Goal: Book appointment/travel/reservation

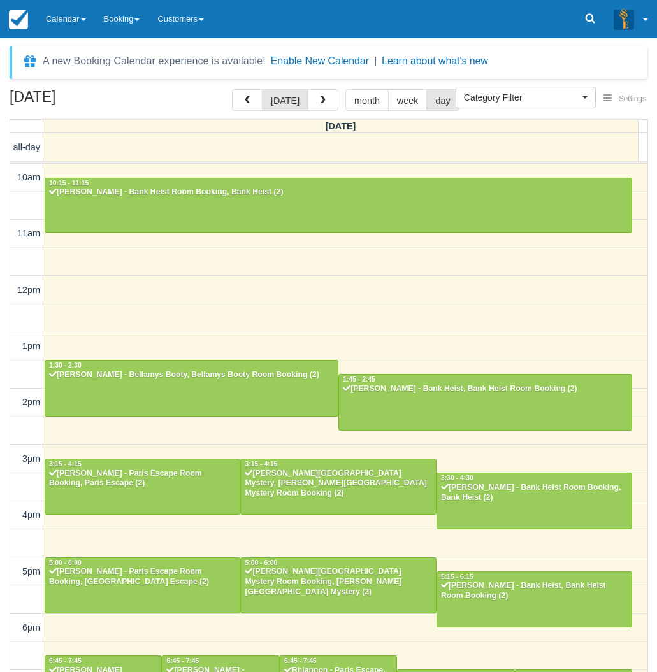
select select
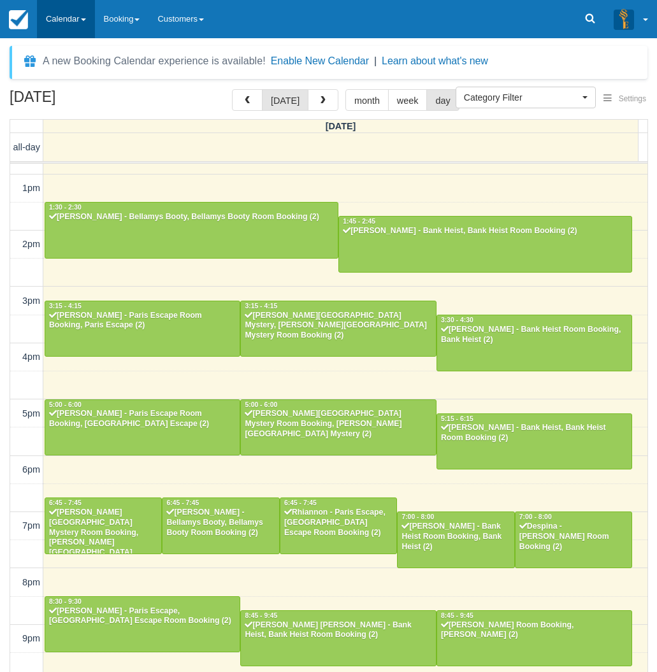
click at [64, 15] on link "Calendar" at bounding box center [66, 19] width 58 height 38
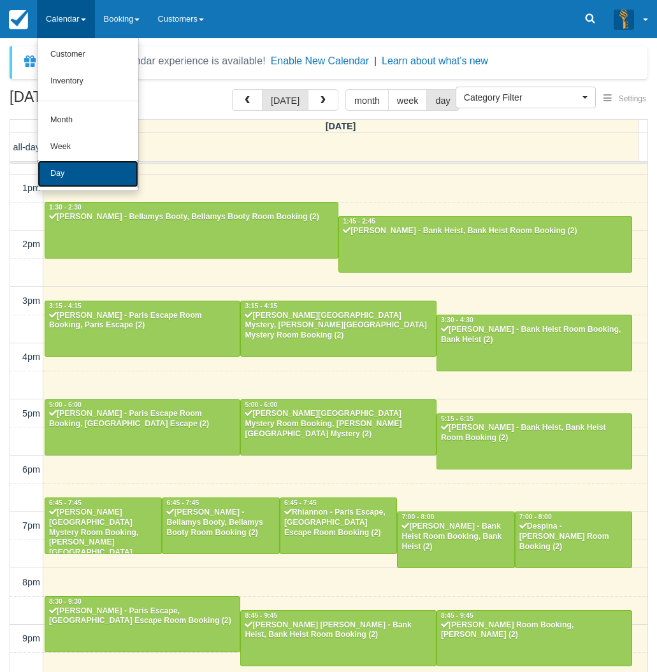
click at [66, 174] on link "Day" at bounding box center [88, 174] width 101 height 27
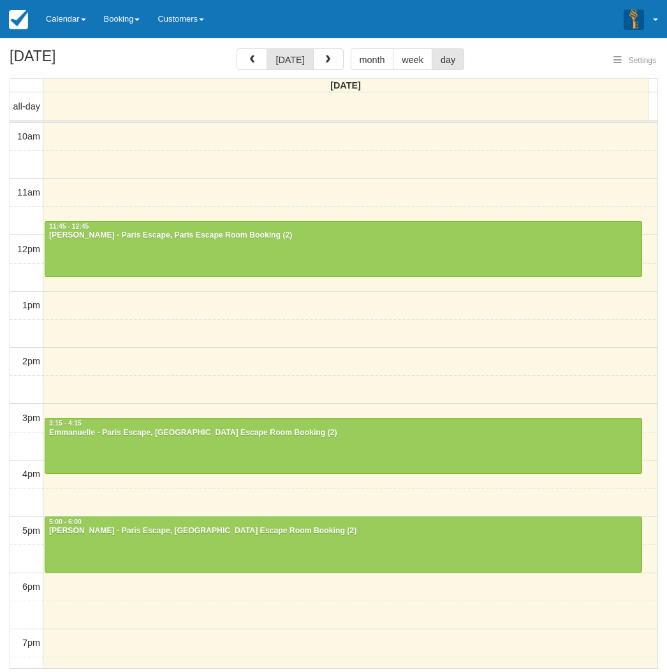
select select
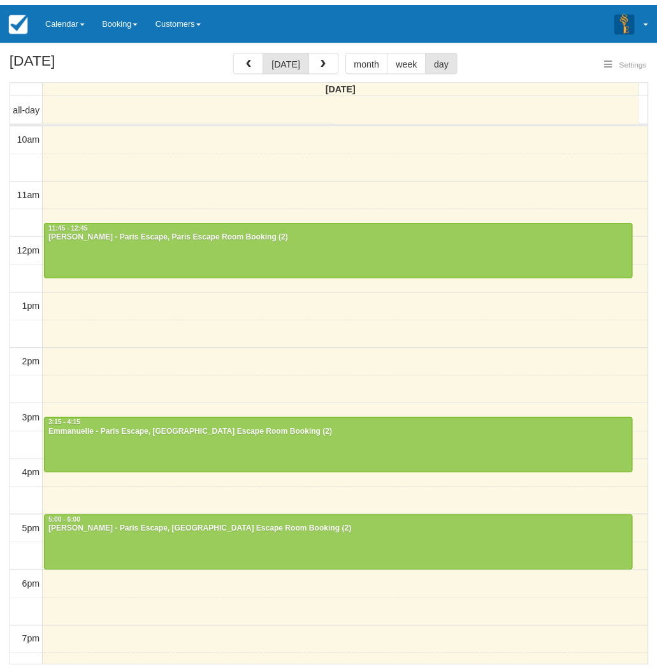
select select
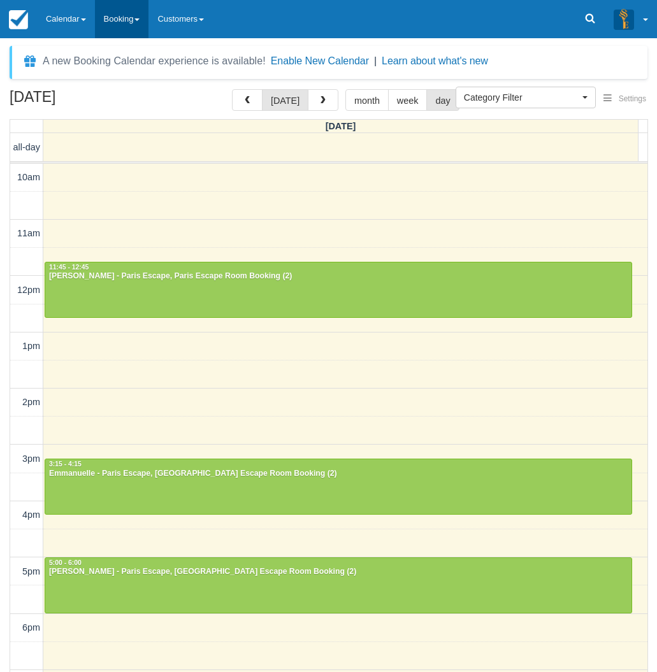
click at [120, 31] on link "Booking" at bounding box center [122, 19] width 54 height 38
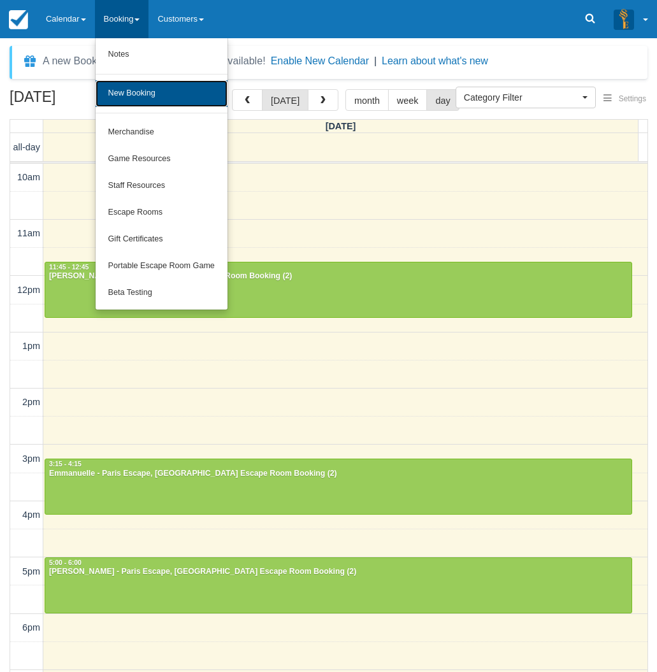
click at [126, 91] on link "New Booking" at bounding box center [162, 93] width 132 height 27
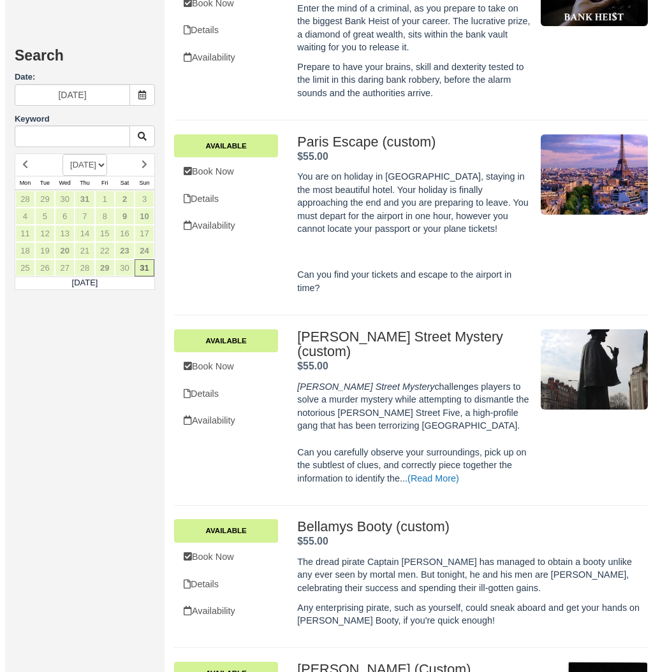
scroll to position [892, 0]
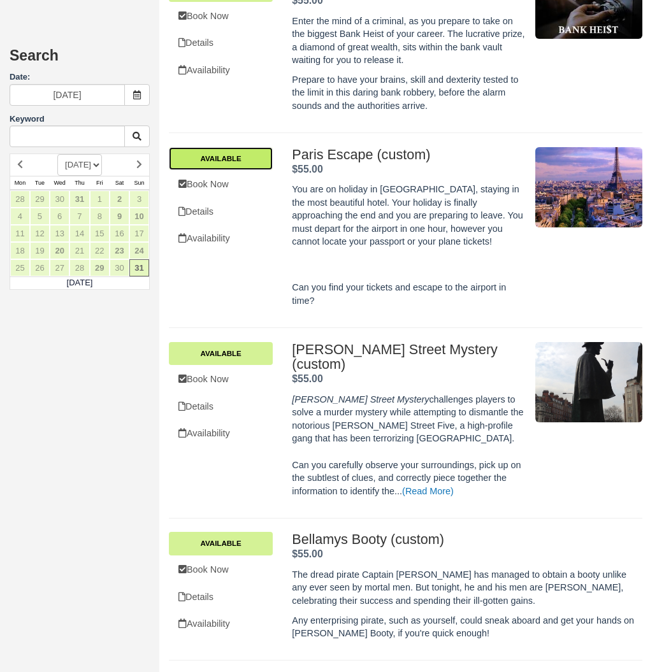
click at [254, 147] on link "Available" at bounding box center [221, 158] width 104 height 23
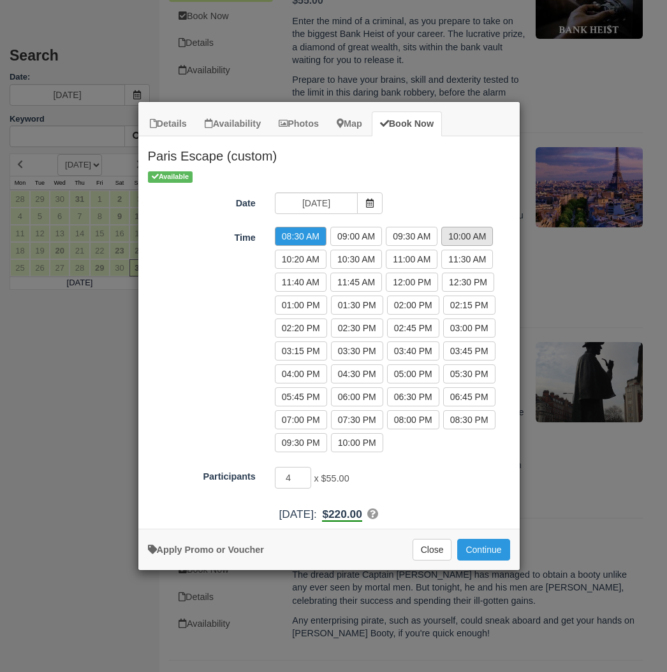
click at [479, 232] on label "10:00 AM" at bounding box center [467, 236] width 52 height 19
radio input "true"
click at [491, 551] on button "Continue" at bounding box center [483, 550] width 52 height 22
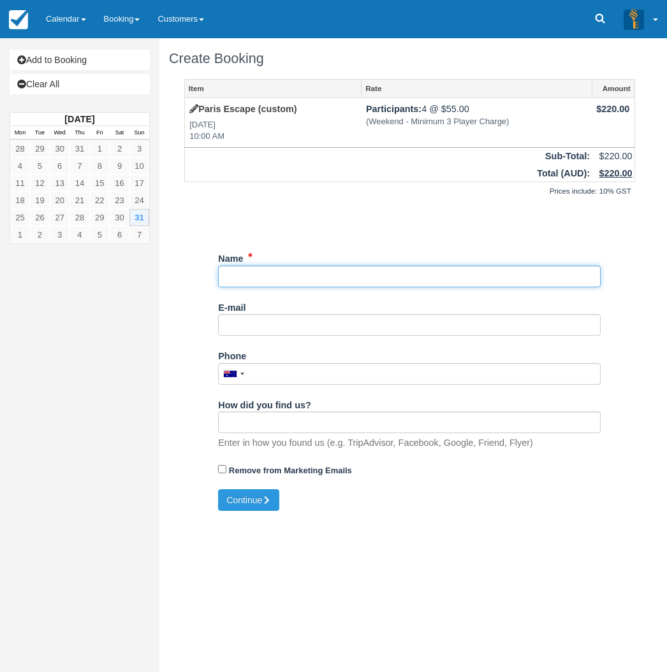
click at [283, 280] on input "Name" at bounding box center [409, 277] width 382 height 22
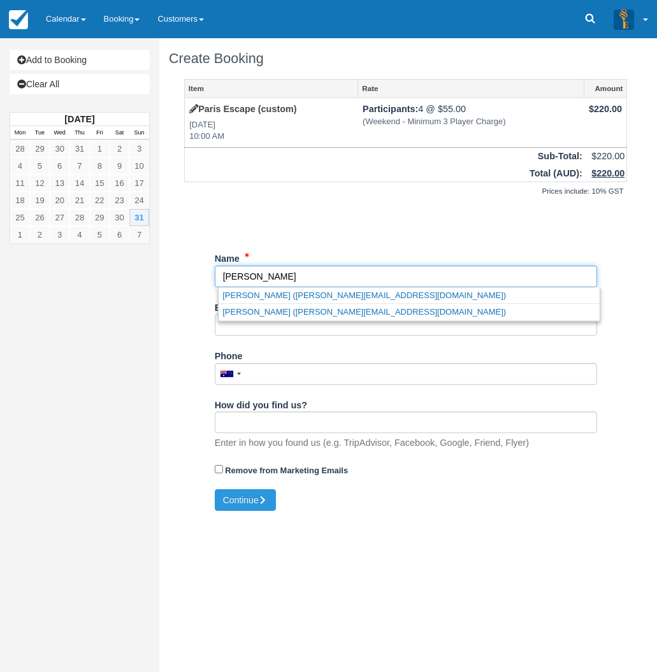
type input "[PERSON_NAME]"
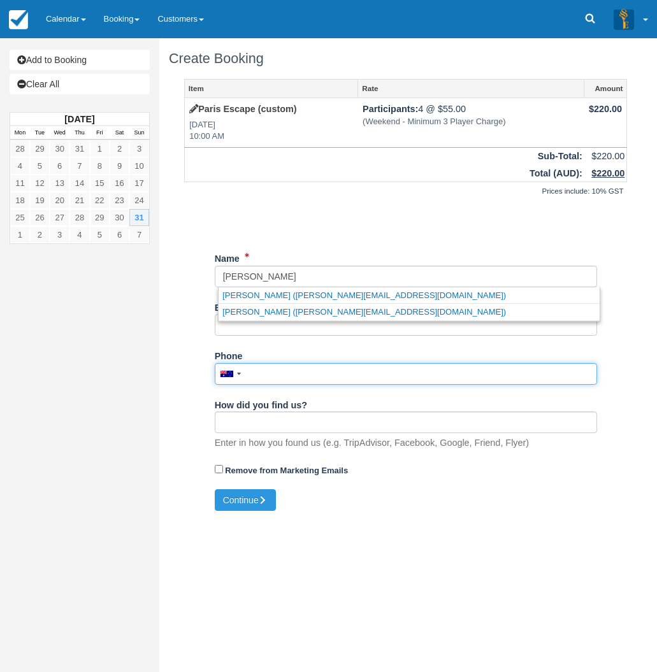
click at [265, 373] on input "Phone" at bounding box center [406, 374] width 382 height 22
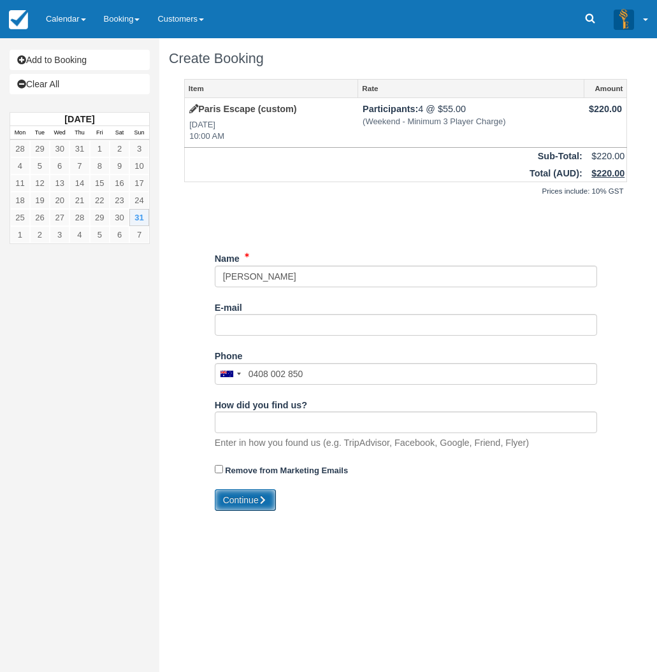
click at [252, 497] on button "Continue" at bounding box center [245, 501] width 61 height 22
type input "+61408002850"
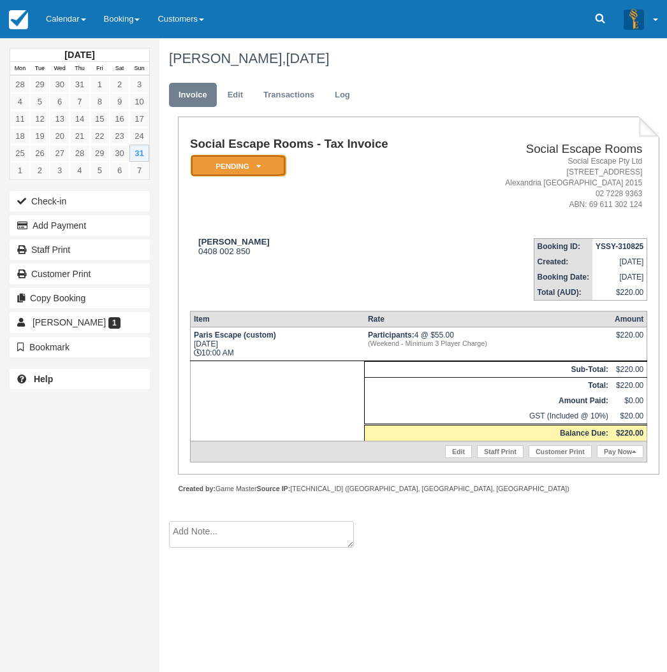
click at [237, 168] on em "Pending" at bounding box center [239, 166] width 96 height 22
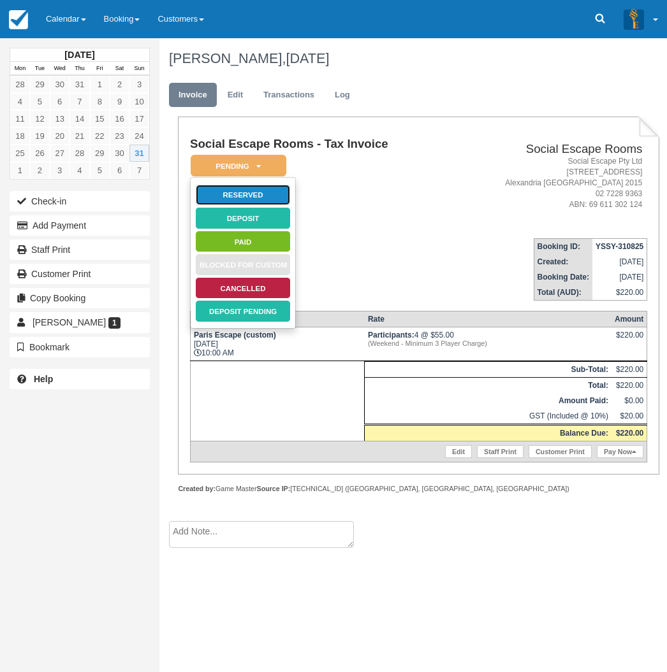
click at [242, 194] on link "Reserved" at bounding box center [243, 195] width 96 height 22
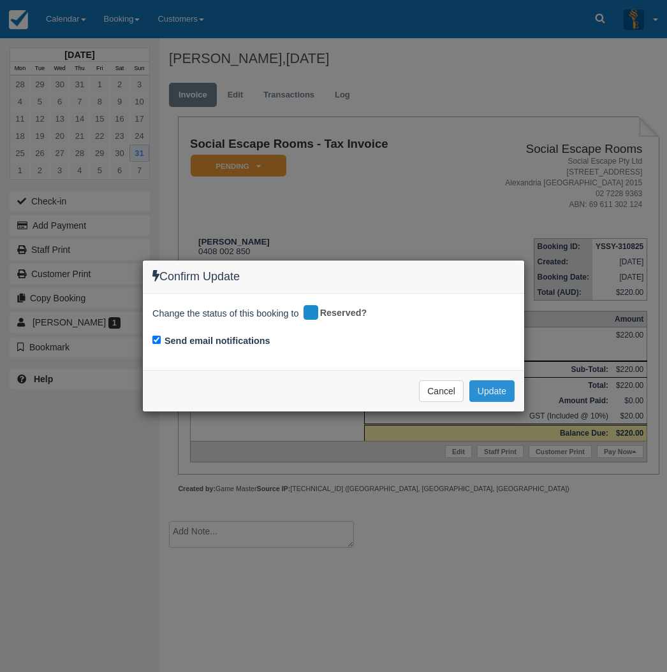
click at [479, 386] on button "Update" at bounding box center [491, 392] width 45 height 22
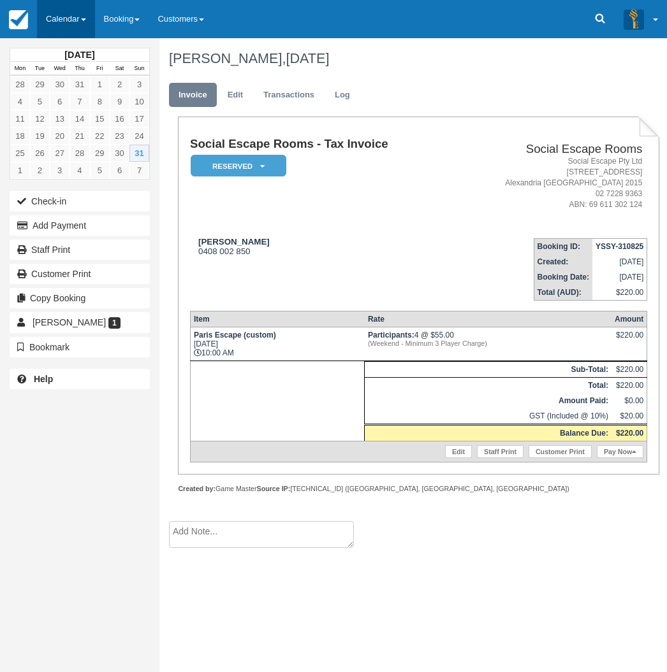
click at [65, 13] on link "Calendar" at bounding box center [66, 19] width 58 height 38
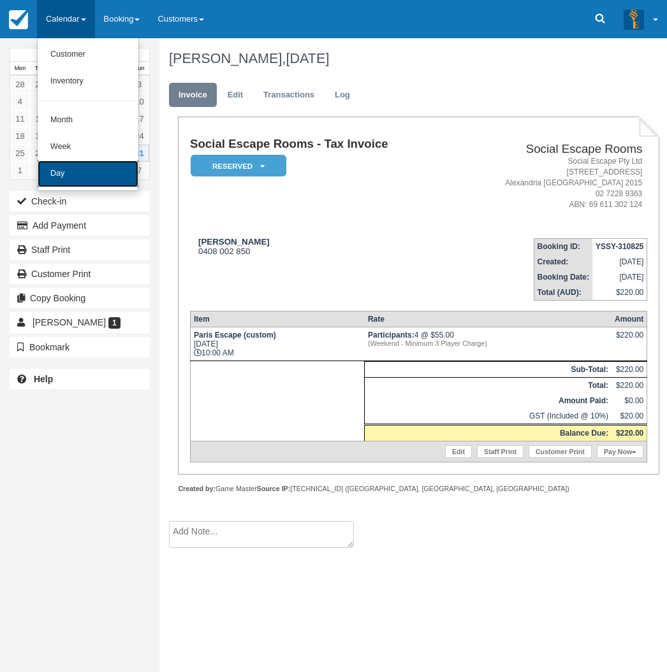
click at [64, 171] on link "Day" at bounding box center [88, 174] width 101 height 27
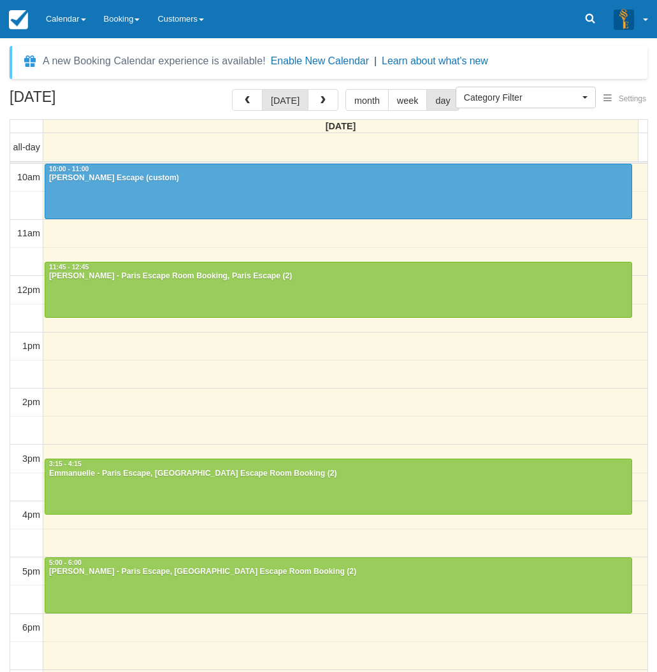
select select
click at [68, 12] on link "Calendar" at bounding box center [66, 19] width 58 height 38
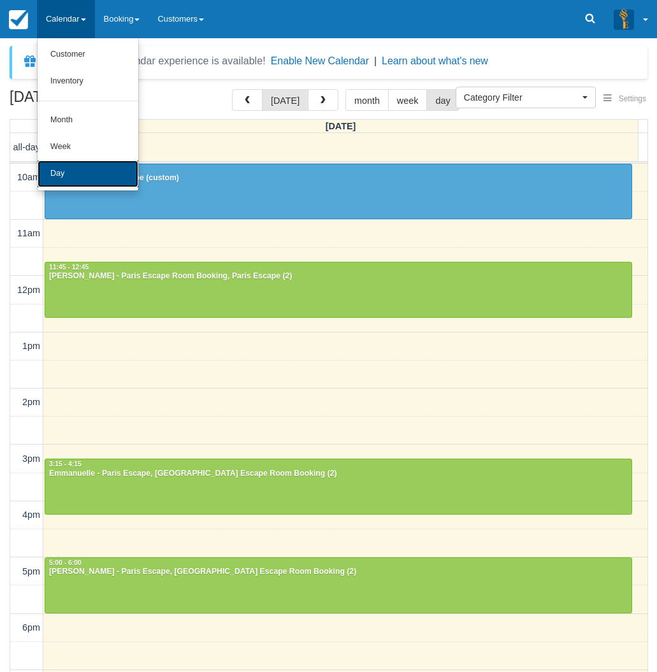
click at [85, 178] on link "Day" at bounding box center [88, 174] width 101 height 27
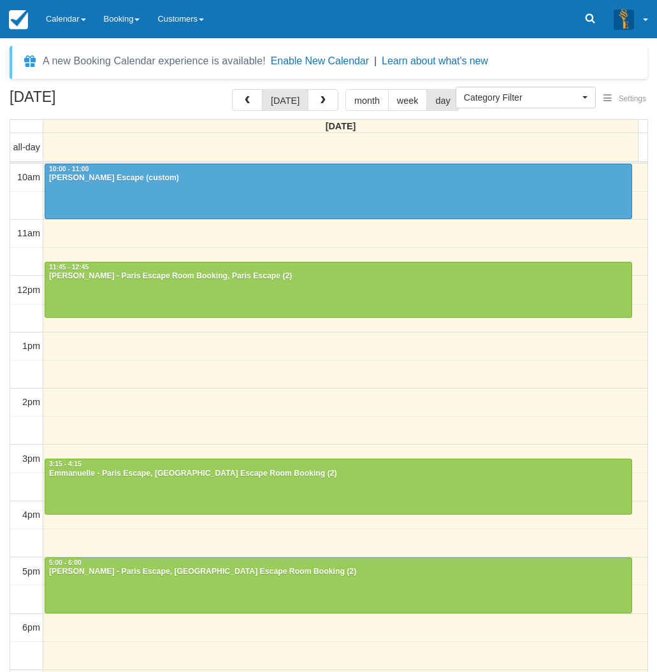
select select
click at [68, 17] on link "Calendar" at bounding box center [66, 19] width 58 height 38
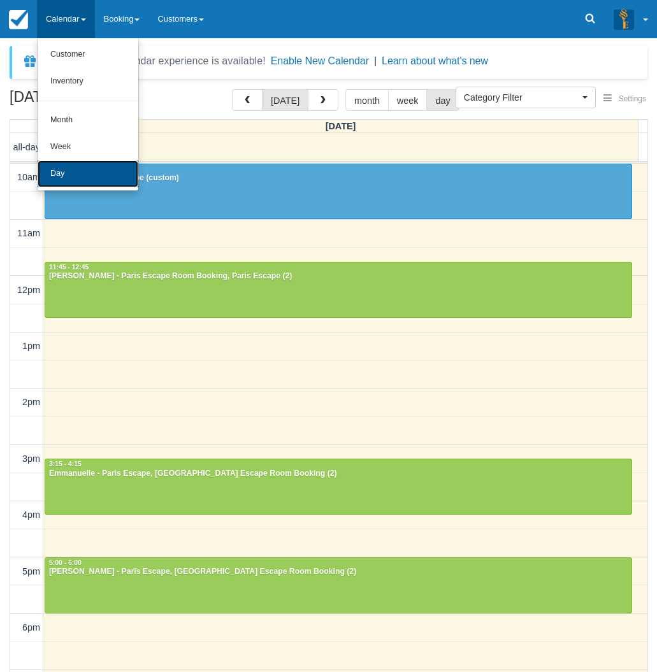
click at [83, 170] on link "Day" at bounding box center [88, 174] width 101 height 27
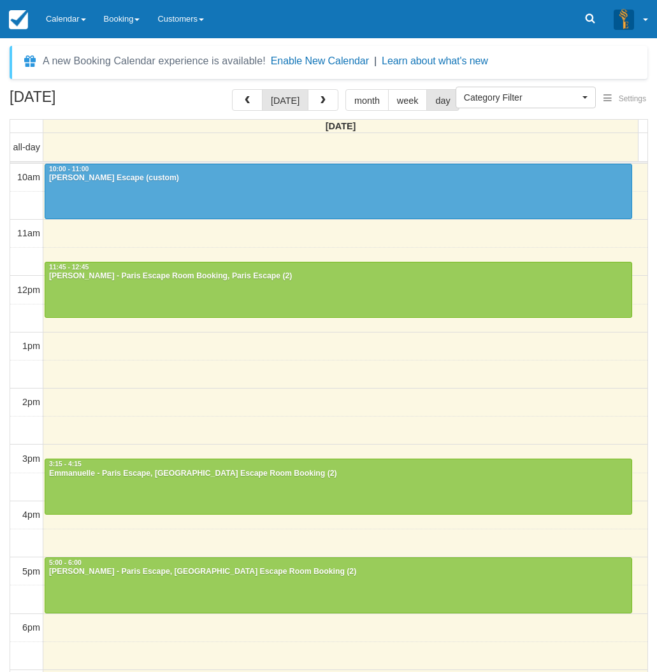
select select
